Goal: Information Seeking & Learning: Learn about a topic

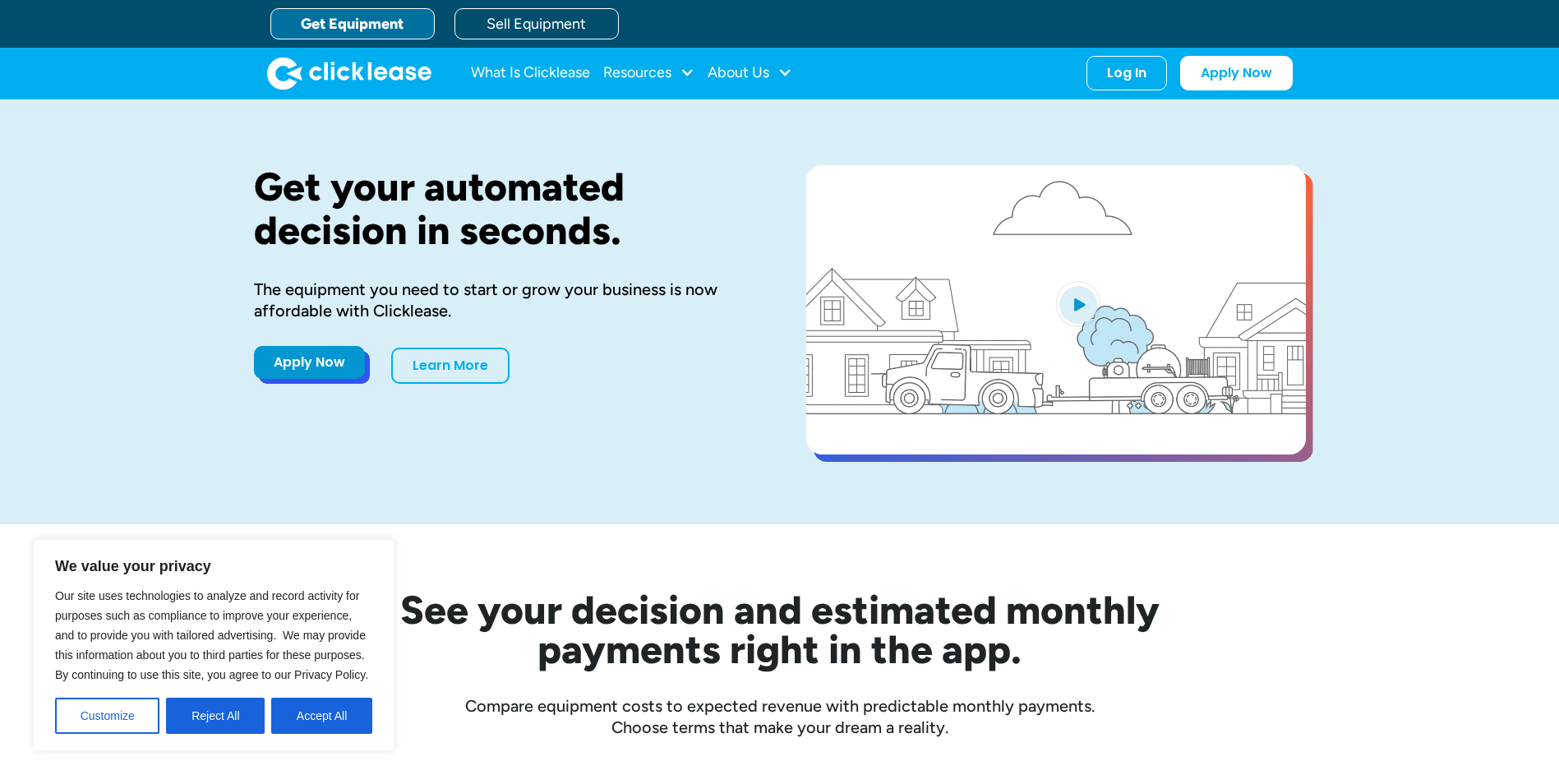
click at [327, 365] on link "Apply Now" at bounding box center [310, 362] width 111 height 33
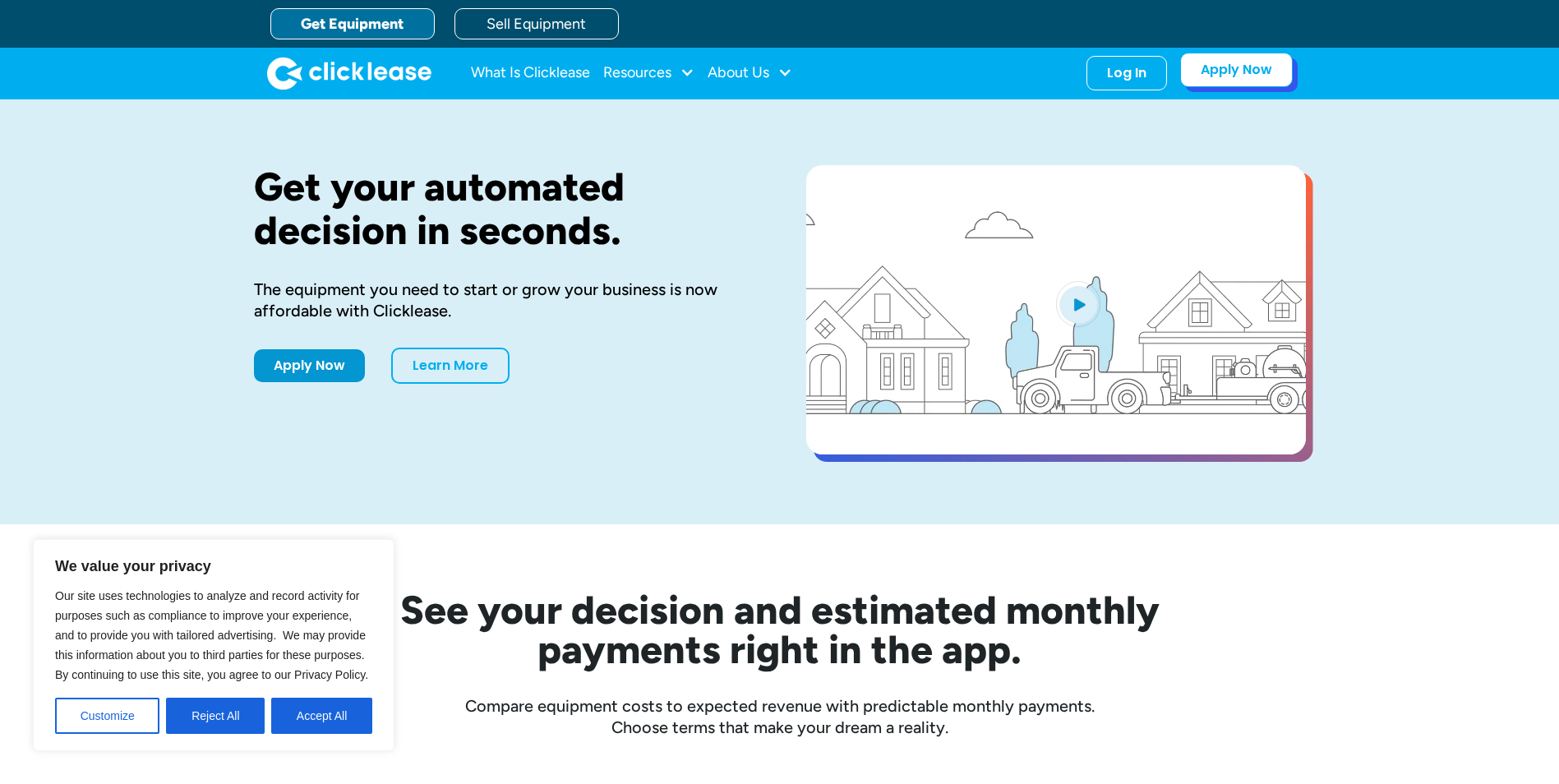
click at [1232, 64] on link "Apply Now" at bounding box center [1237, 70] width 113 height 34
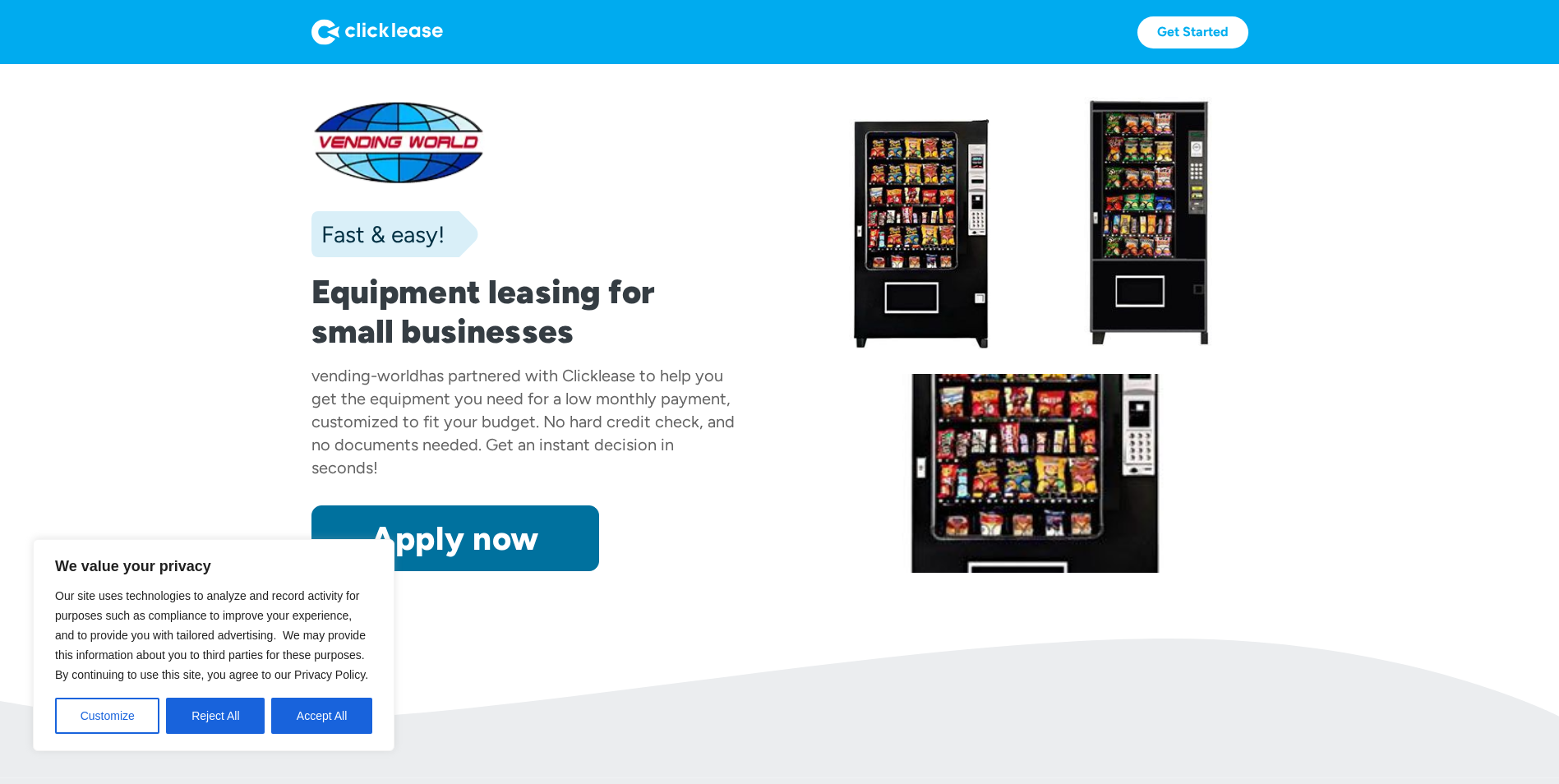
click at [528, 524] on link "Apply now" at bounding box center [455, 538] width 288 height 66
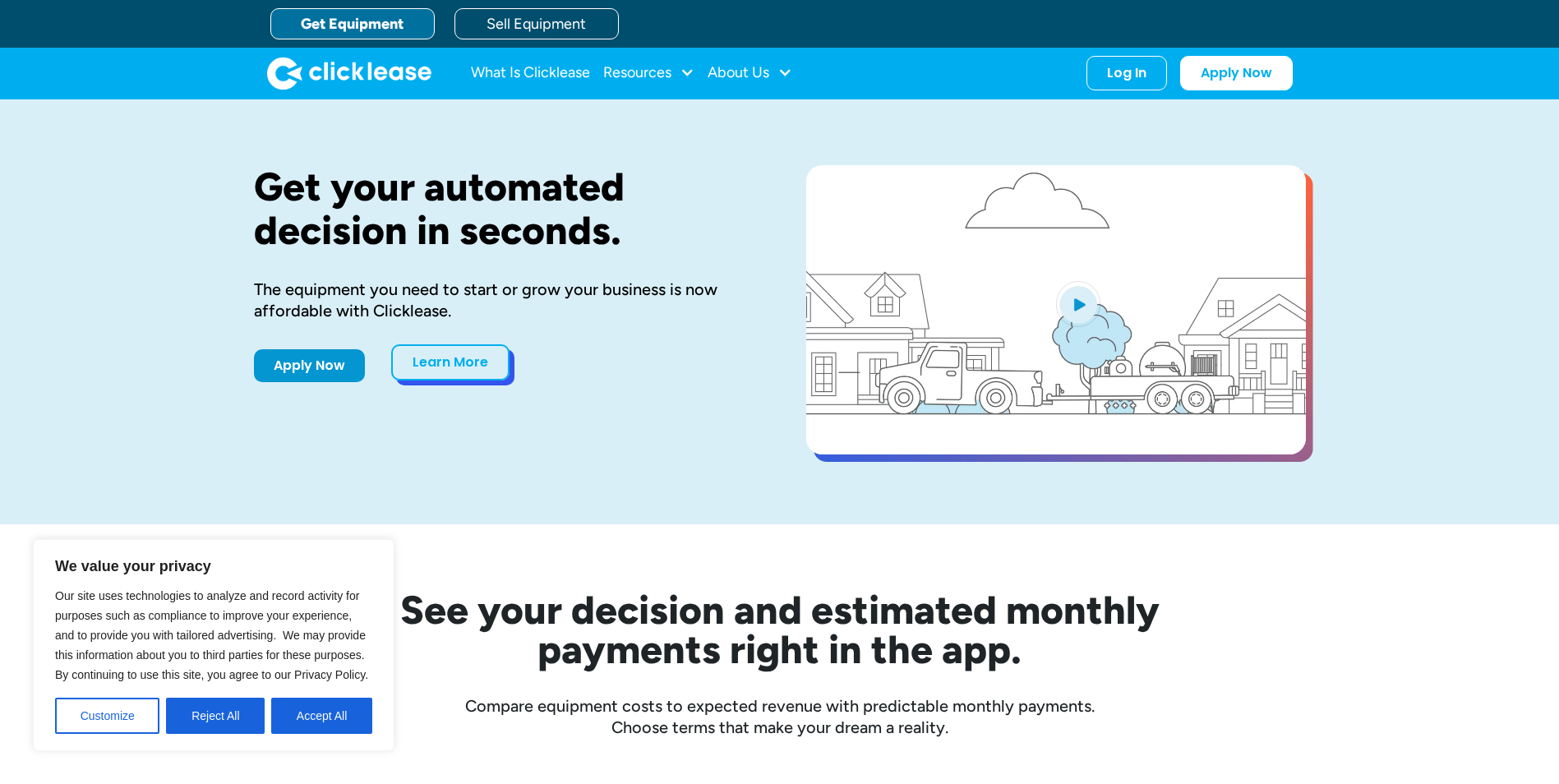
click at [461, 368] on link "Learn More" at bounding box center [450, 362] width 118 height 36
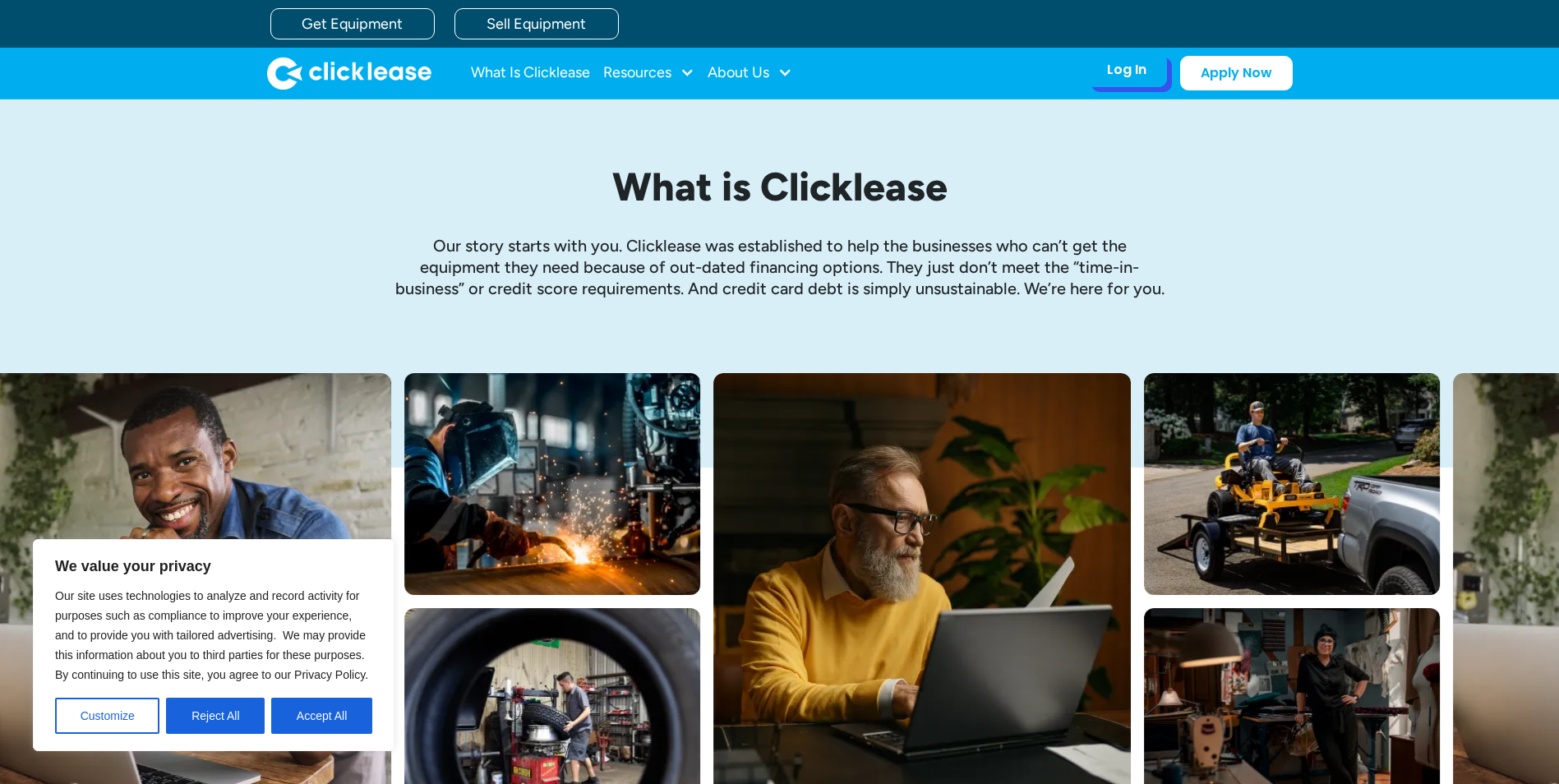
click at [1136, 82] on div "Log In Account login I use Clicklease to get my equipment Partner Portal I offe…" at bounding box center [1127, 70] width 80 height 34
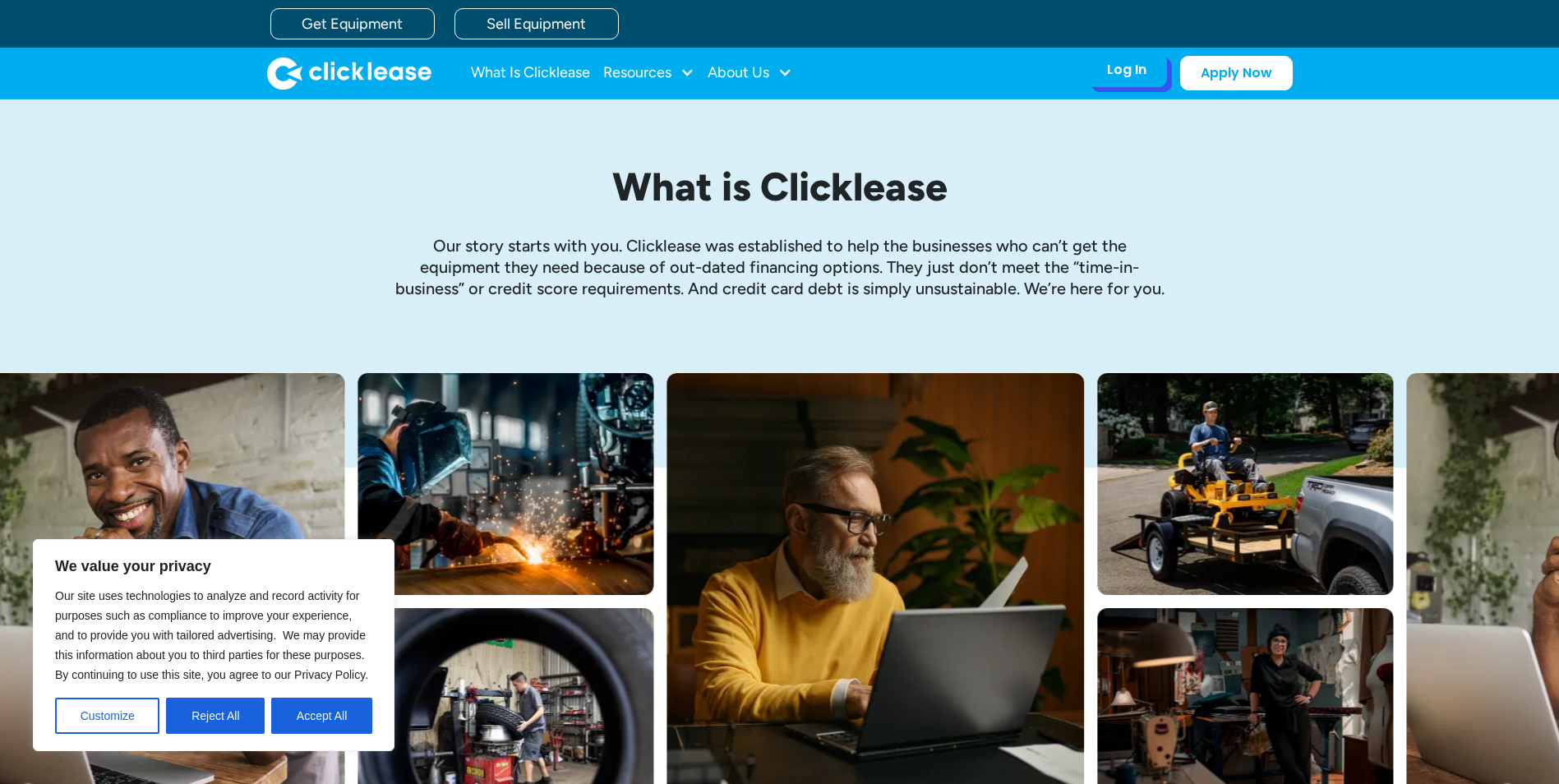
click at [1117, 77] on div "Log In" at bounding box center [1127, 70] width 40 height 17
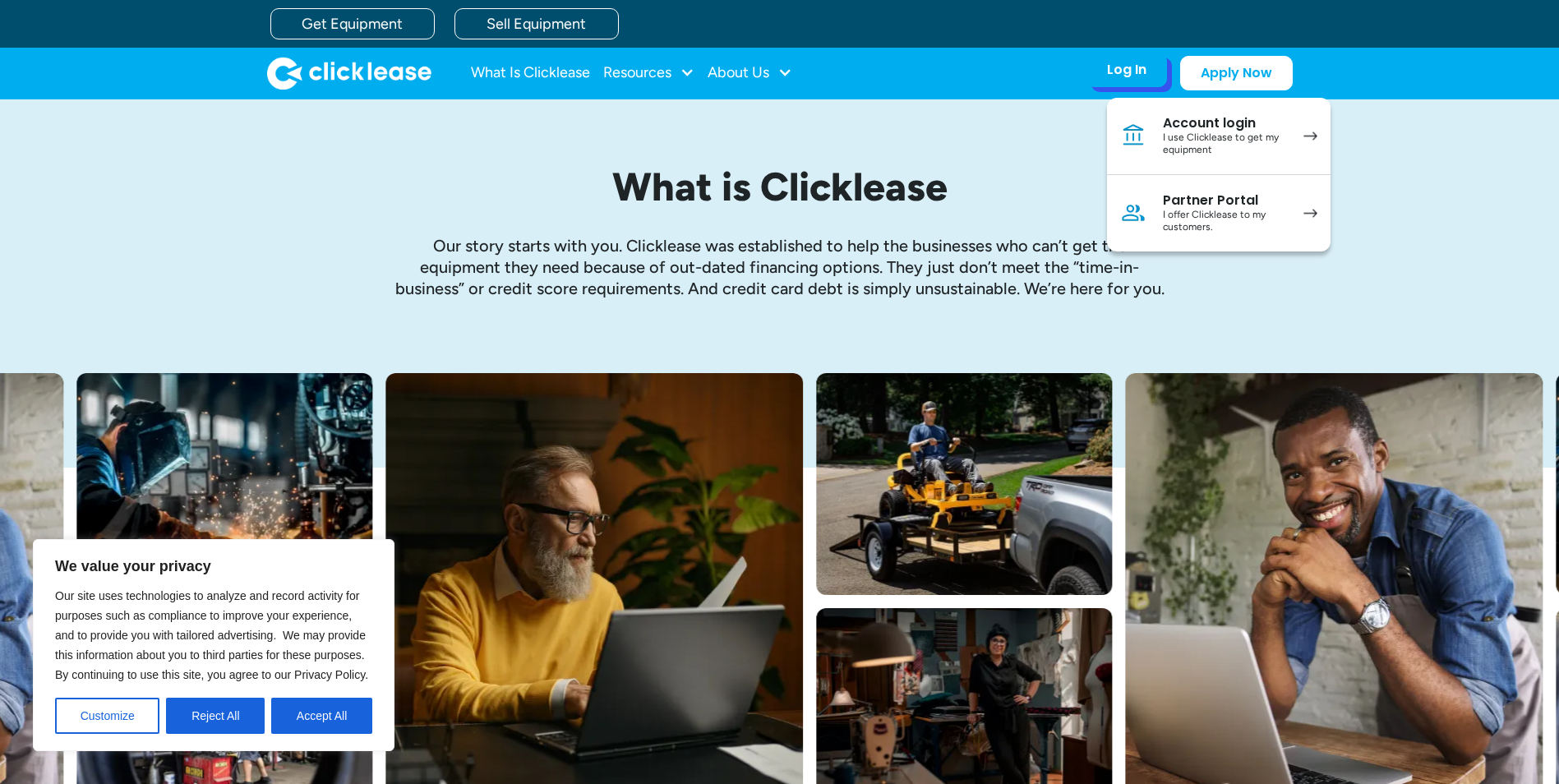
click at [1191, 150] on div "I use Clicklease to get my equipment" at bounding box center [1225, 144] width 124 height 26
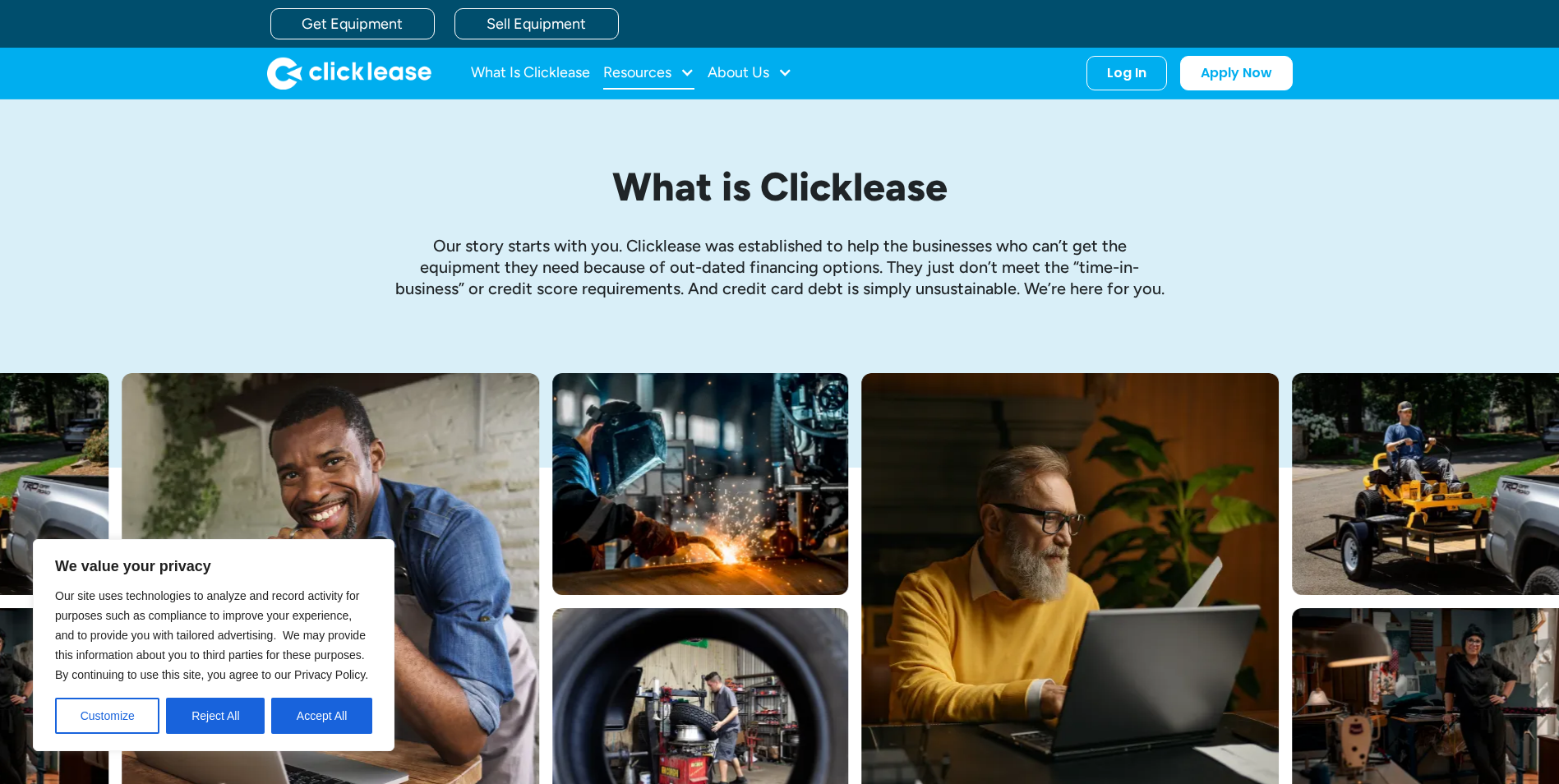
click at [667, 72] on div "Resources" at bounding box center [637, 72] width 68 height 0
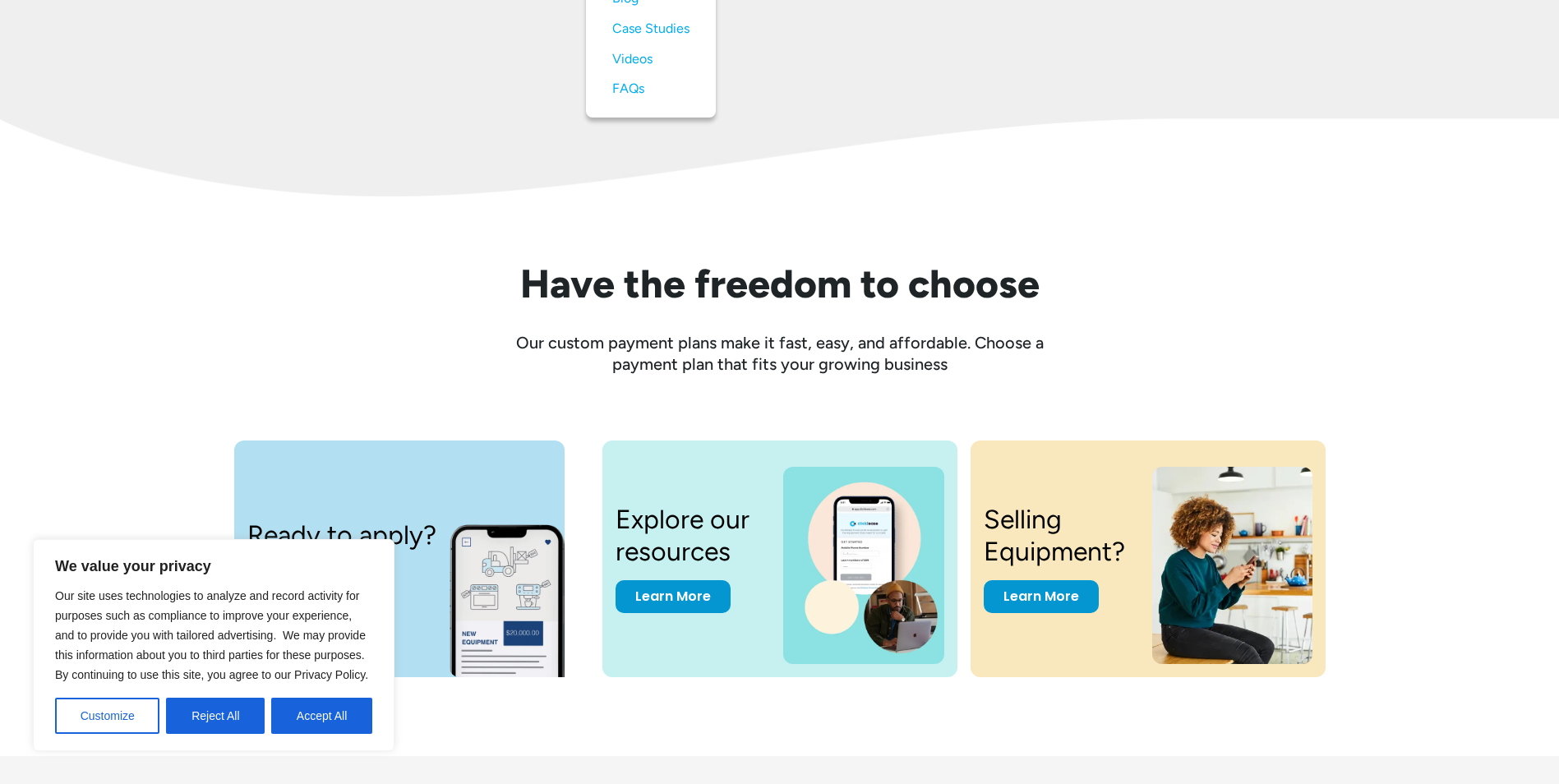
scroll to position [2243, 0]
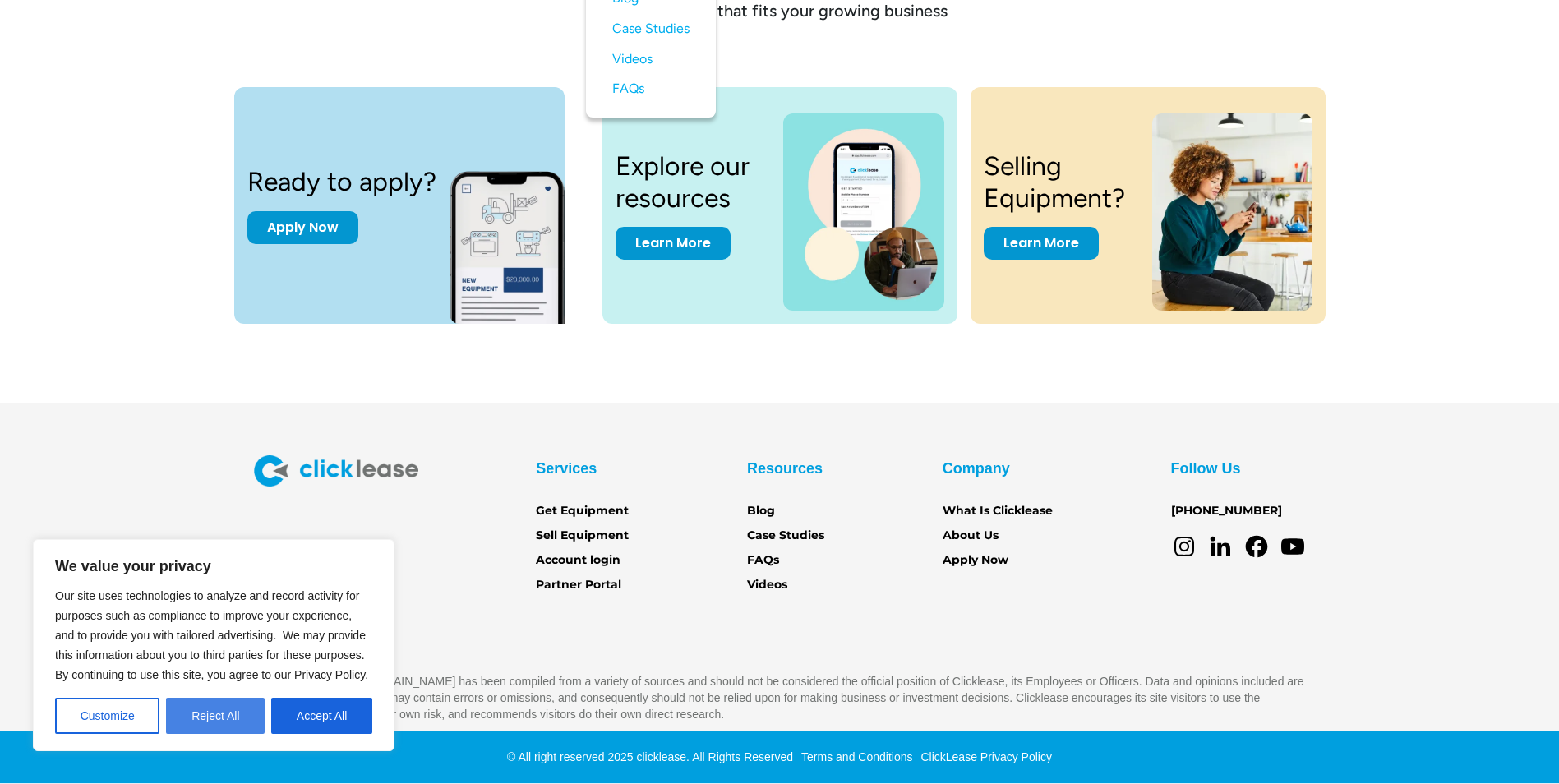
click at [259, 719] on button "Reject All" at bounding box center [215, 715] width 99 height 36
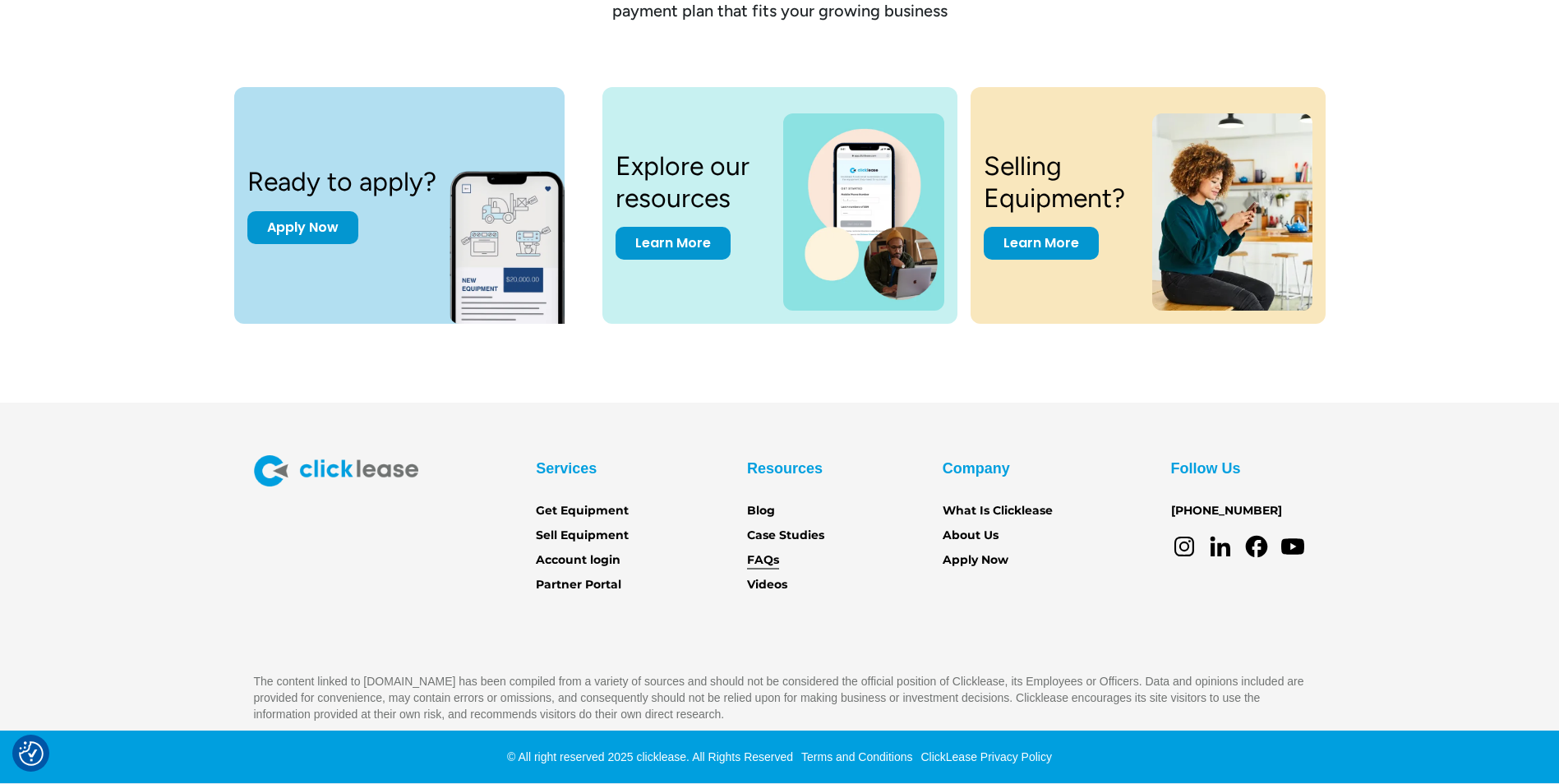
click at [770, 565] on link "FAQs" at bounding box center [763, 560] width 32 height 18
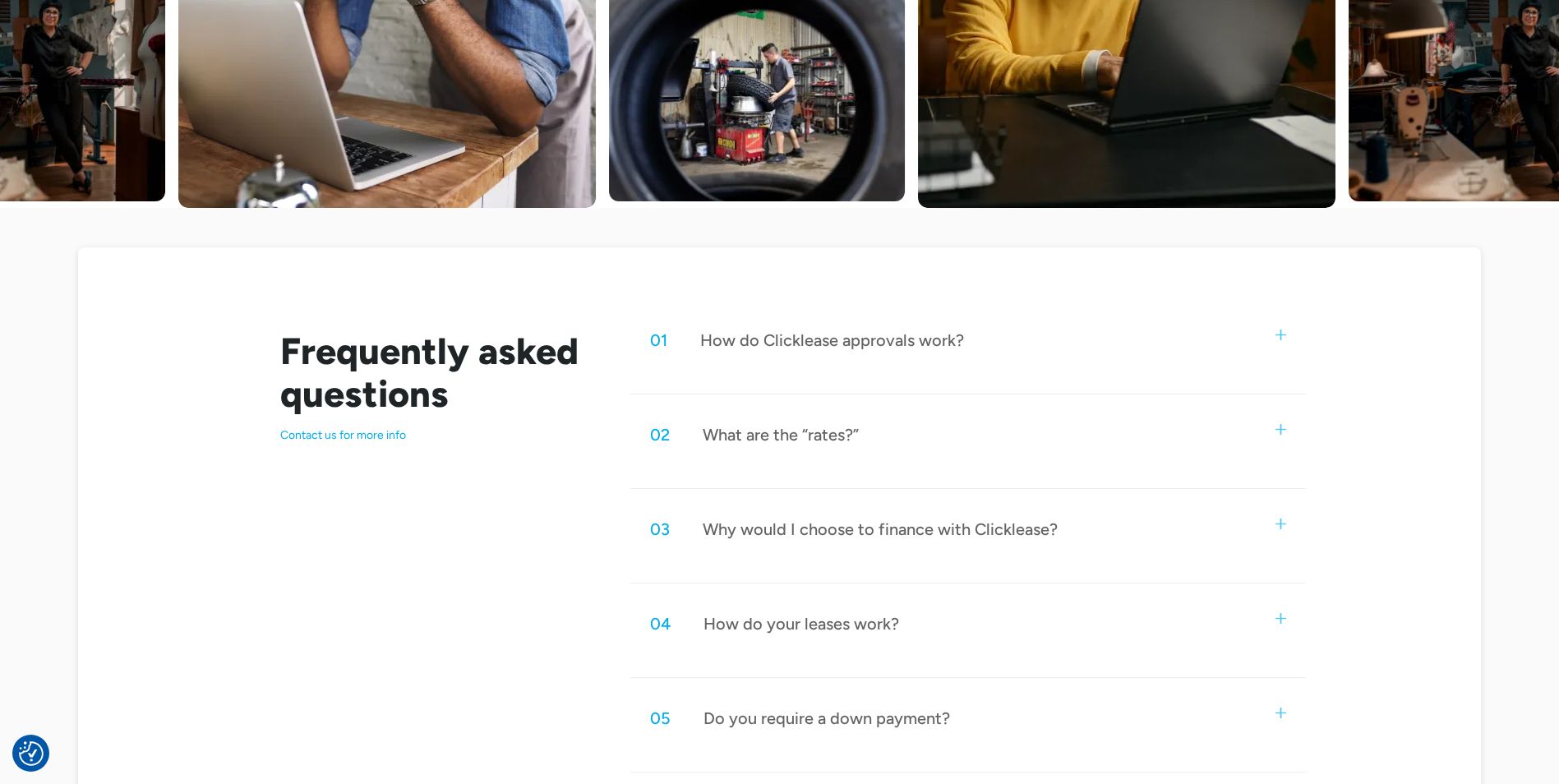
scroll to position [657, 0]
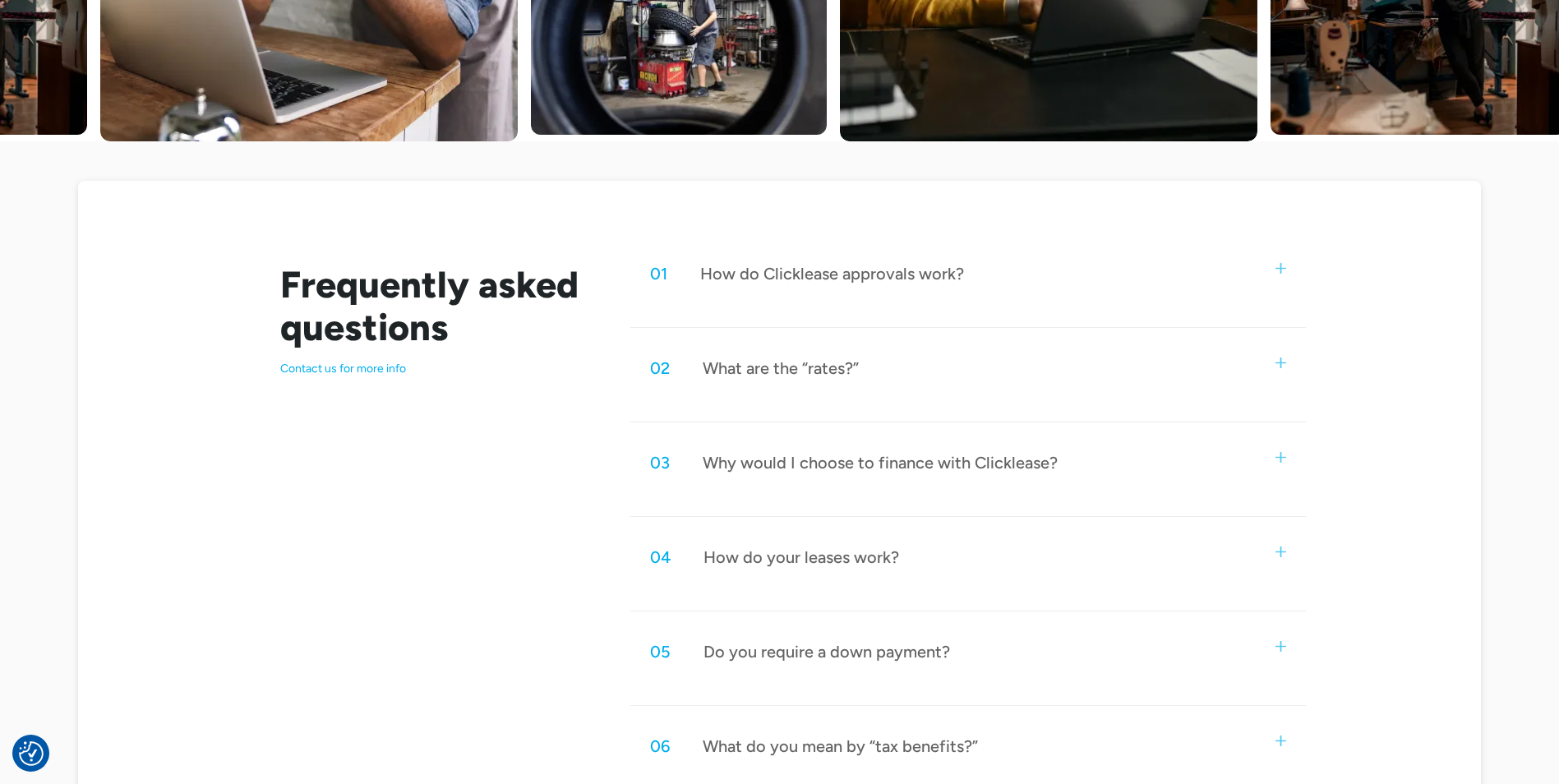
click at [1263, 365] on div "02 What are the “rates?”" at bounding box center [968, 368] width 675 height 54
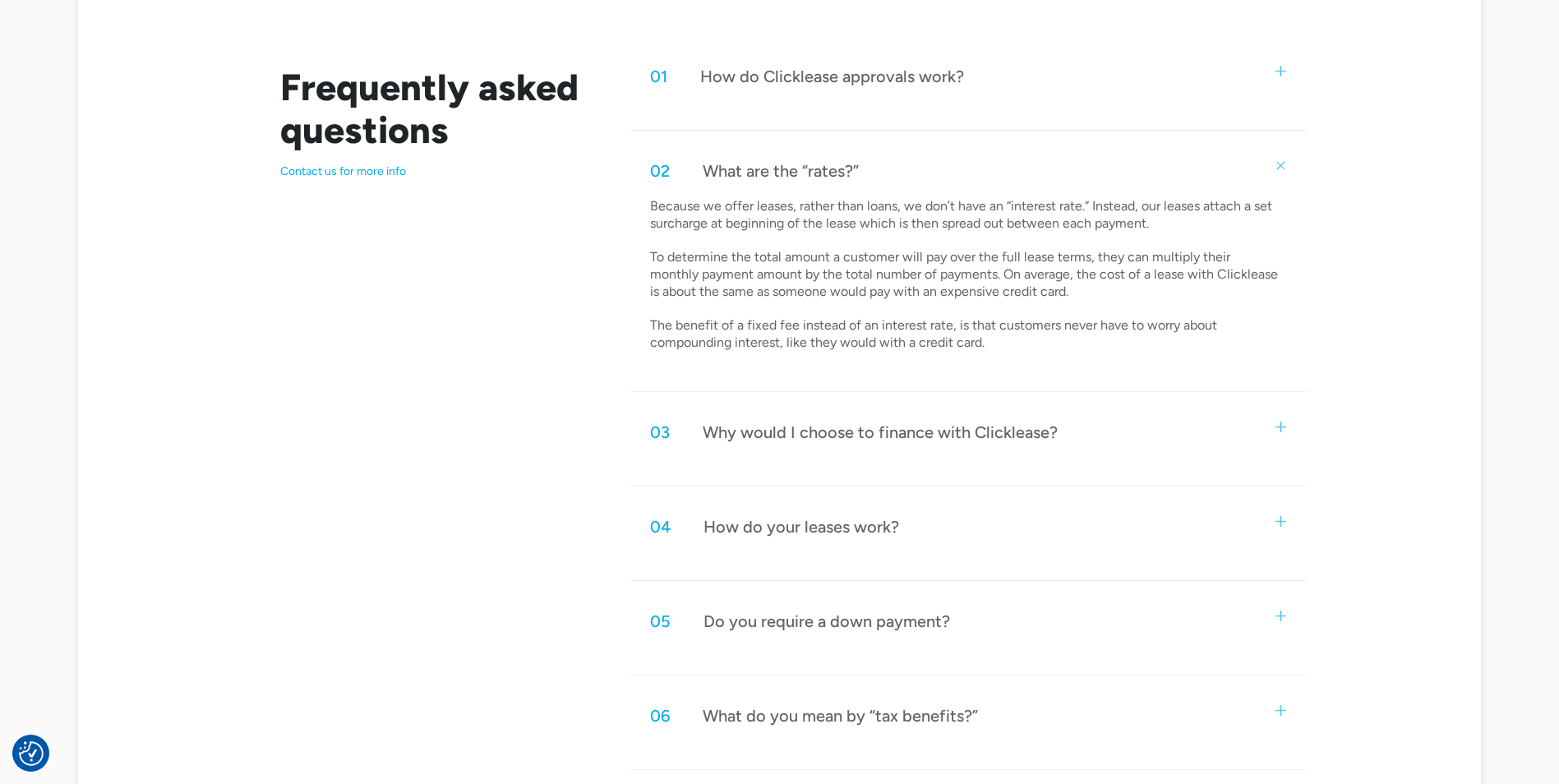
scroll to position [904, 0]
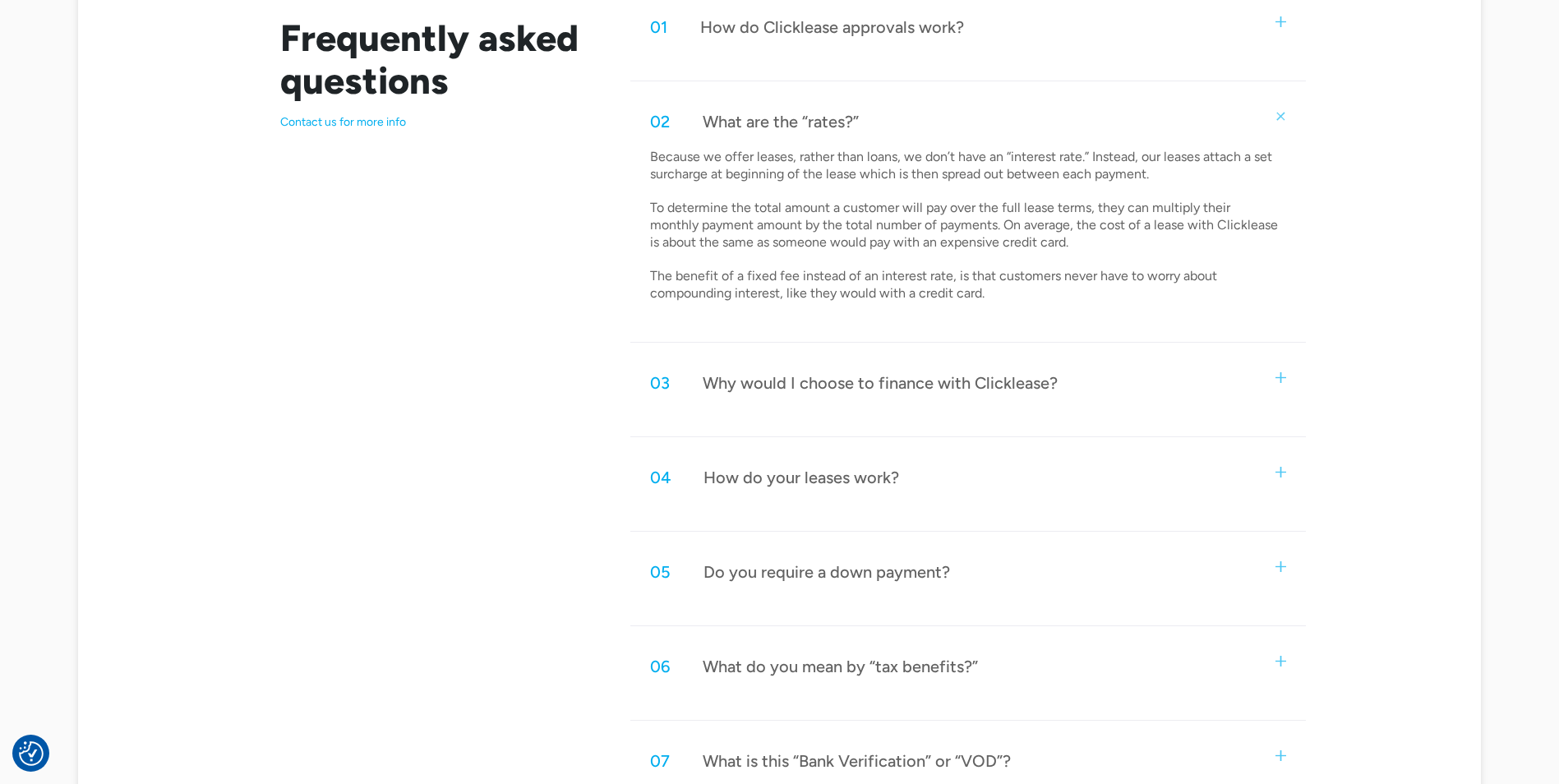
click at [888, 558] on div "05 Do you require a down payment?" at bounding box center [968, 571] width 675 height 54
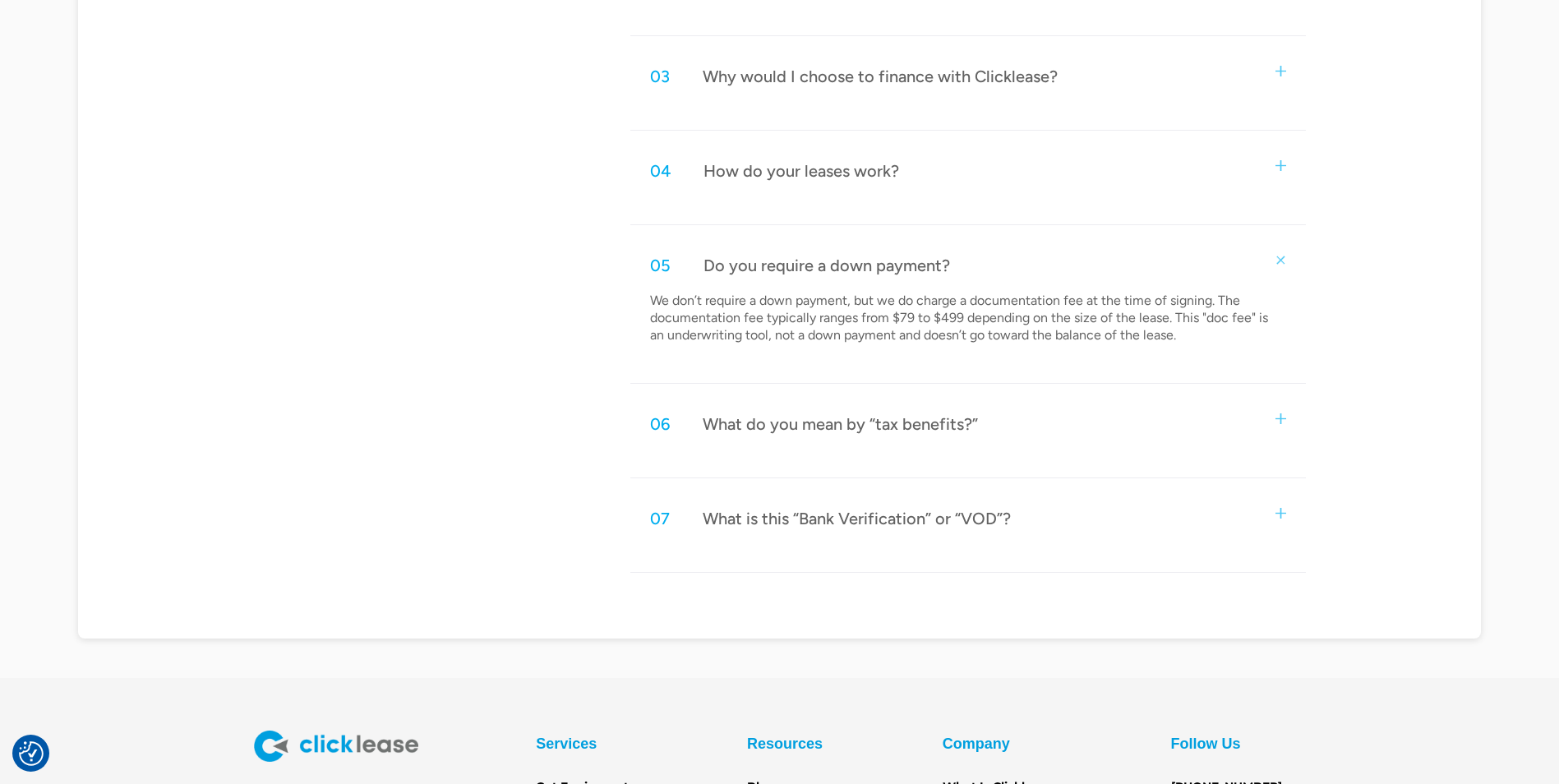
scroll to position [1232, 0]
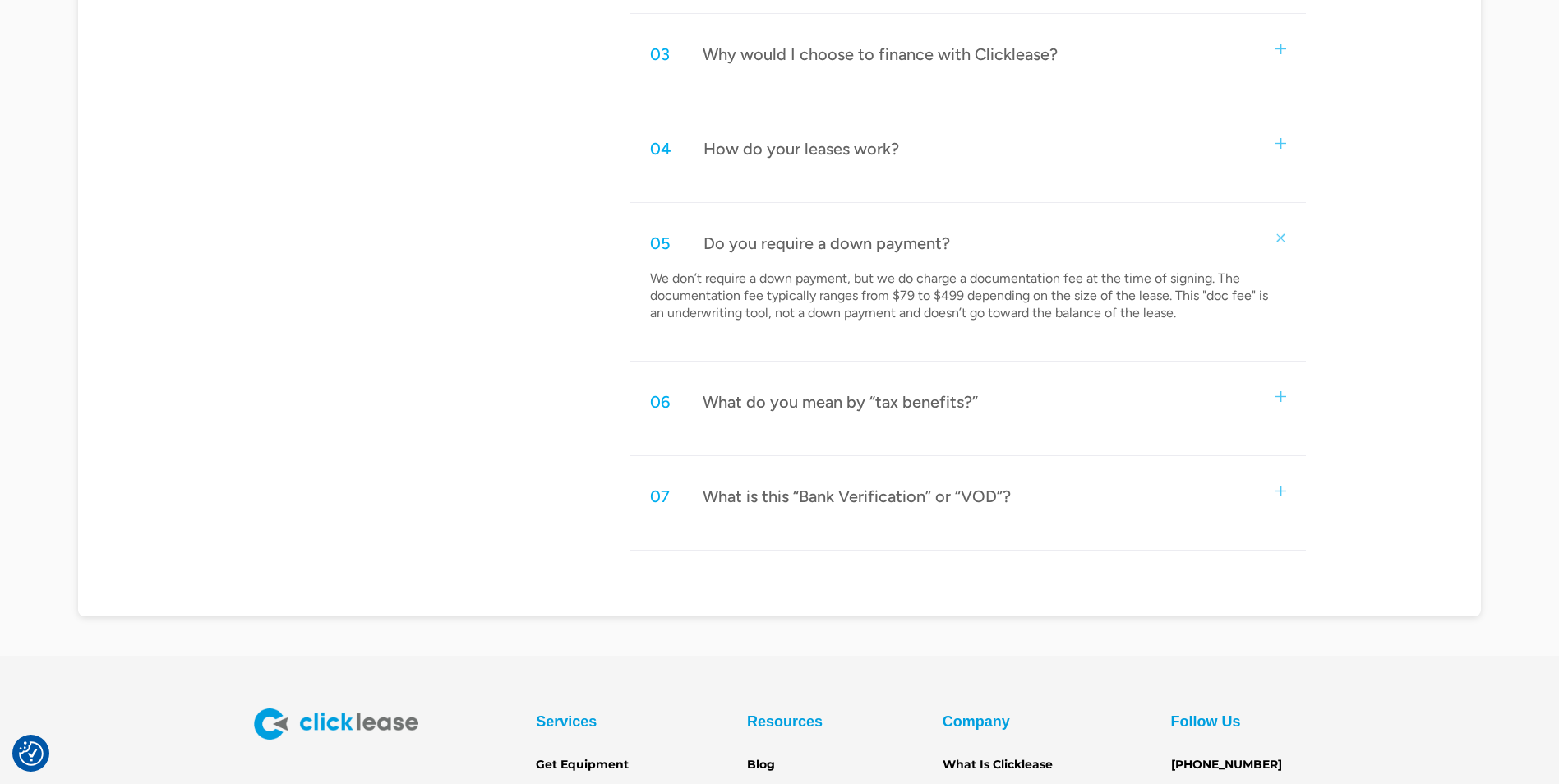
click at [963, 489] on div "What is this “Bank Verification” or “VOD”?" at bounding box center [857, 497] width 308 height 21
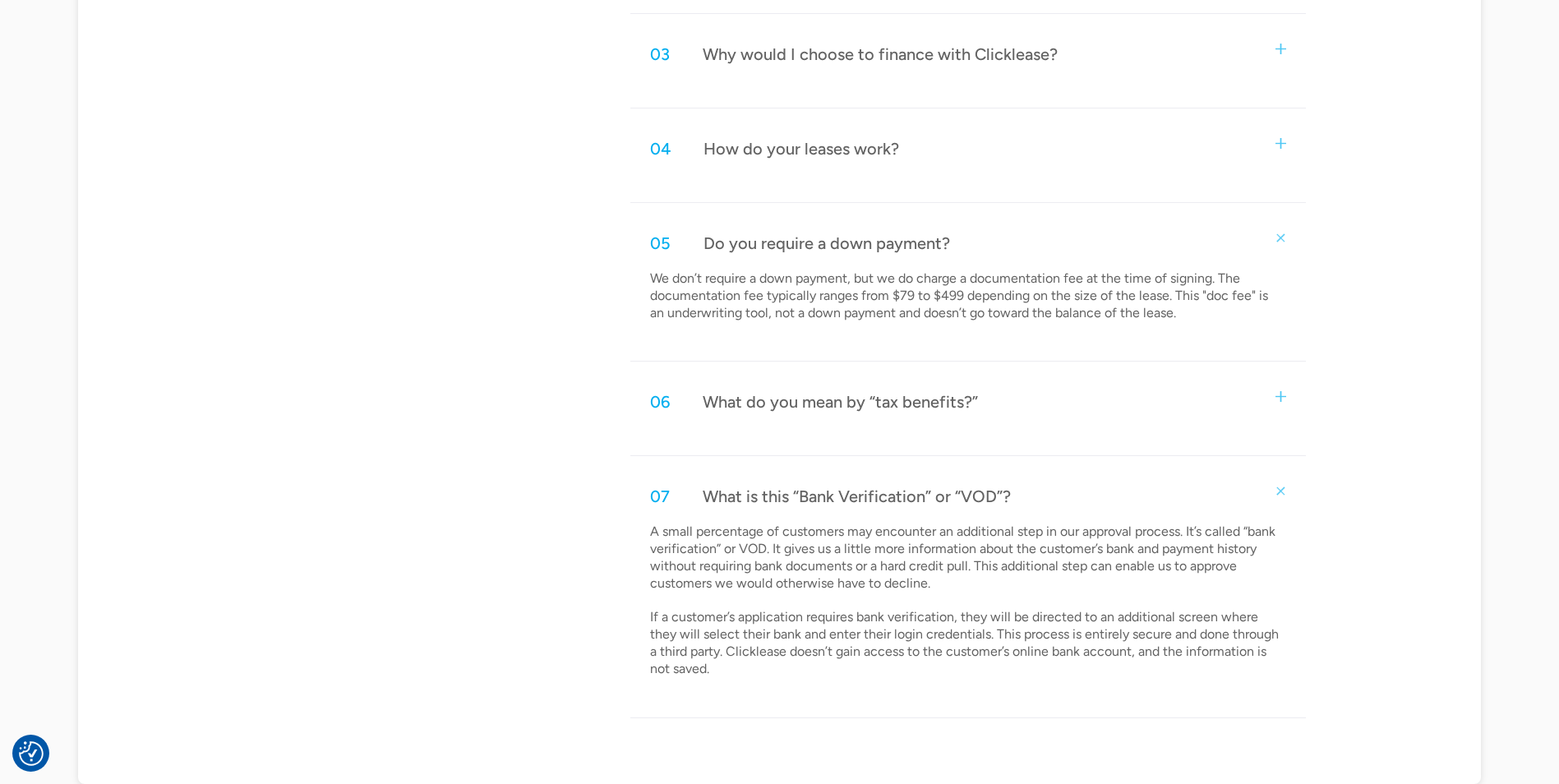
click at [426, 615] on div "Frequently asked questions Contact us for more info 01 How do Clicklease approv…" at bounding box center [780, 194] width 1052 height 1047
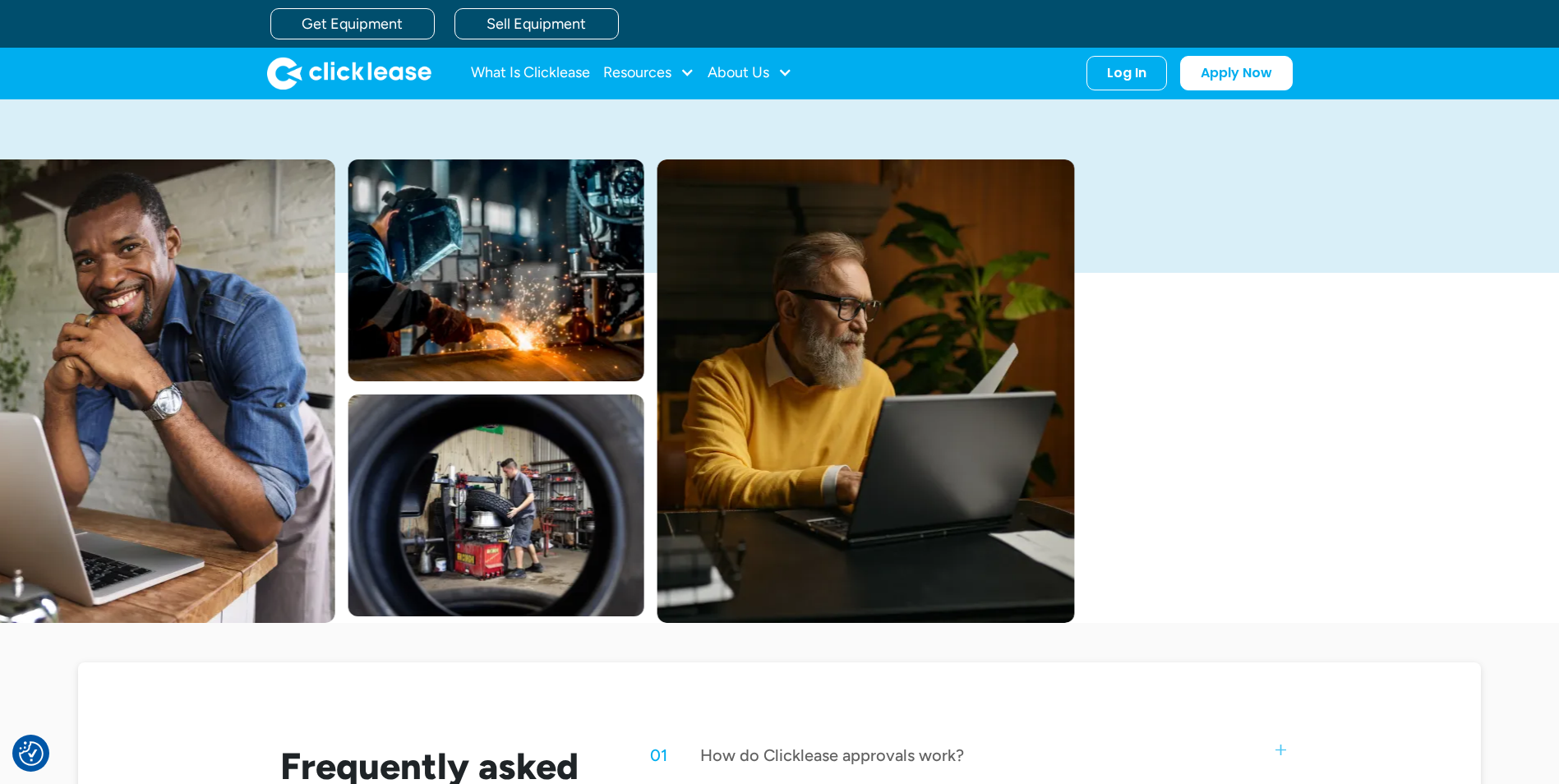
scroll to position [493, 0]
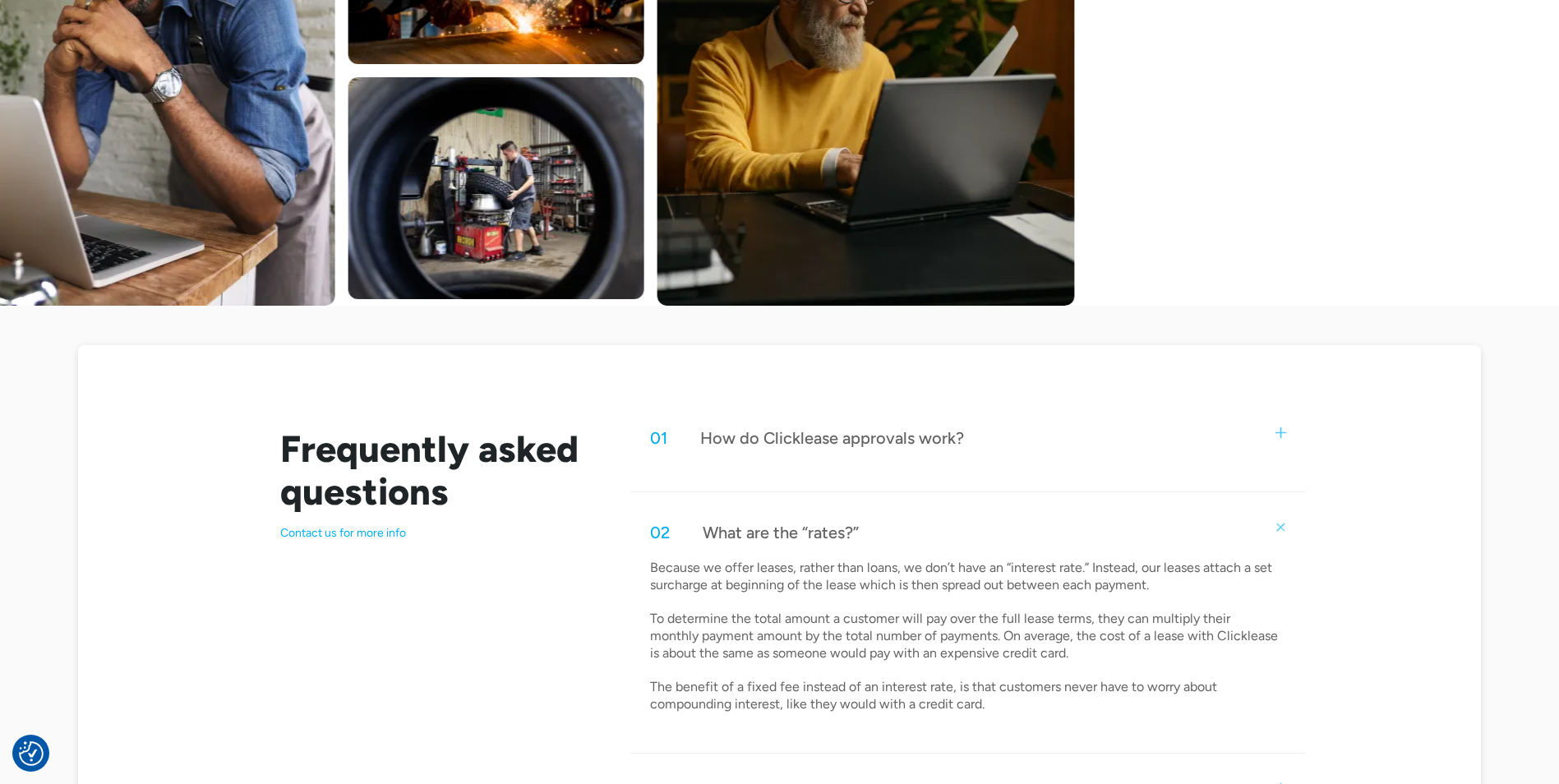
click at [342, 533] on p "Contact us for more info" at bounding box center [436, 533] width 311 height 15
click at [349, 530] on p "Contact us for more info" at bounding box center [436, 533] width 311 height 15
click at [375, 532] on p "Contact us for more info" at bounding box center [436, 533] width 311 height 15
click at [426, 534] on p "Contact us for more info" at bounding box center [436, 533] width 311 height 15
